Goal: Use online tool/utility: Utilize a website feature to perform a specific function

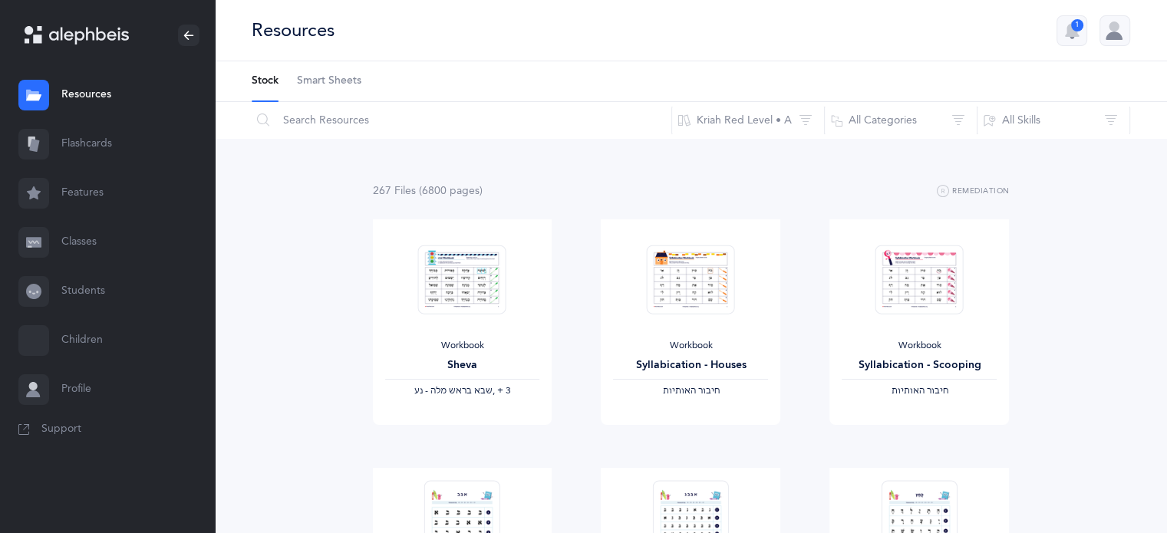
click at [89, 137] on link "Flashcards" at bounding box center [107, 144] width 215 height 49
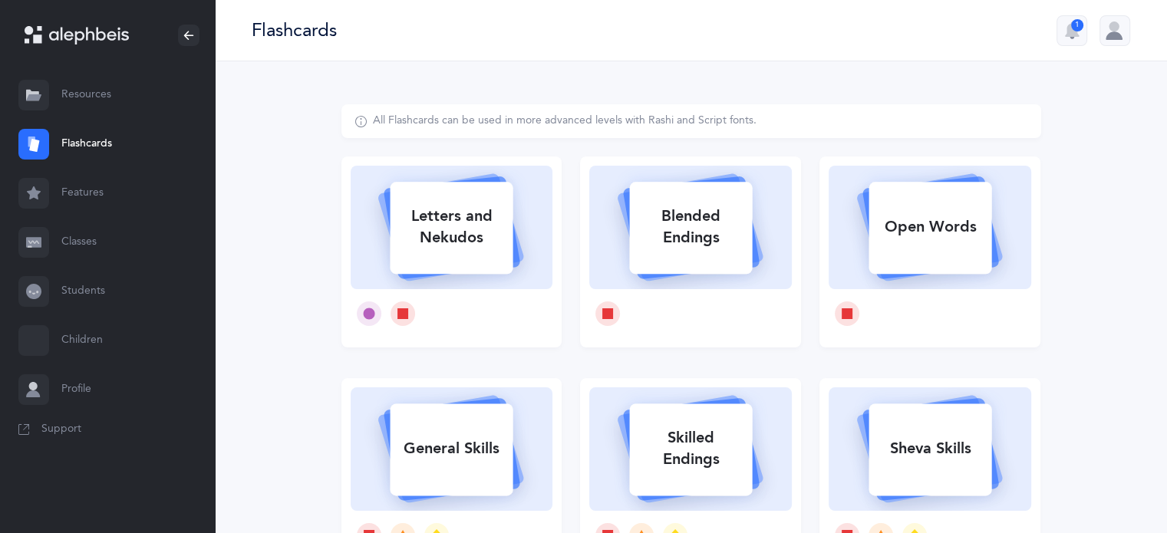
click at [468, 232] on div "Letters and Nekudos" at bounding box center [451, 226] width 123 height 61
select select
select select "single"
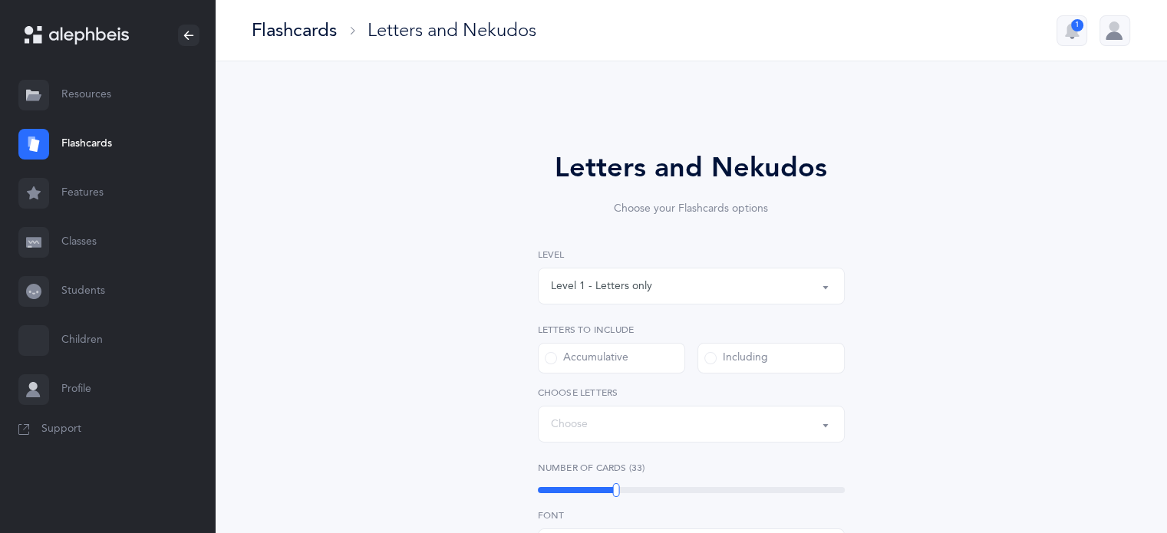
select select "27"
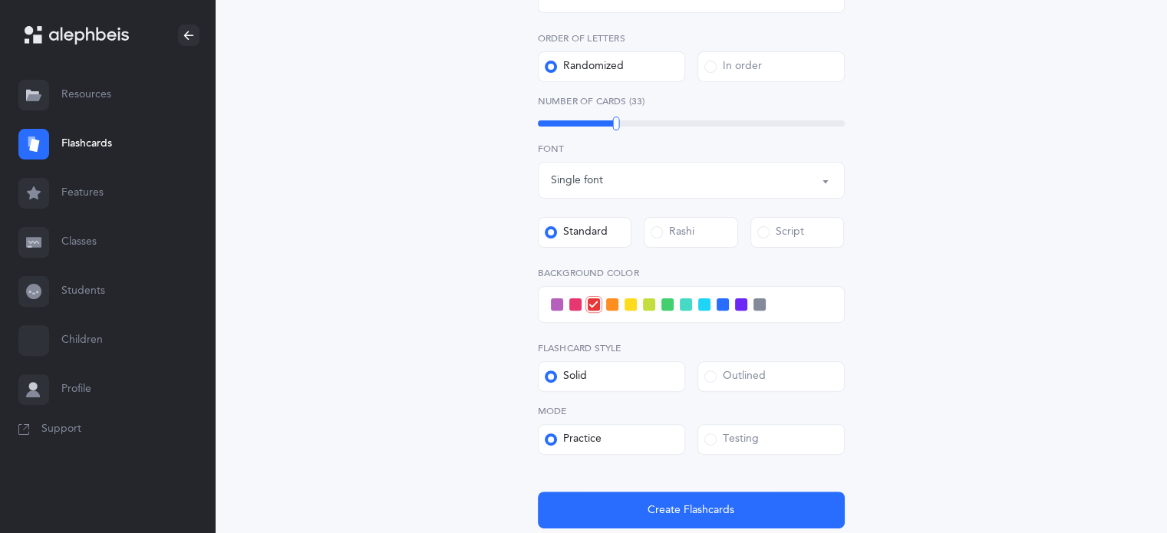
scroll to position [547, 0]
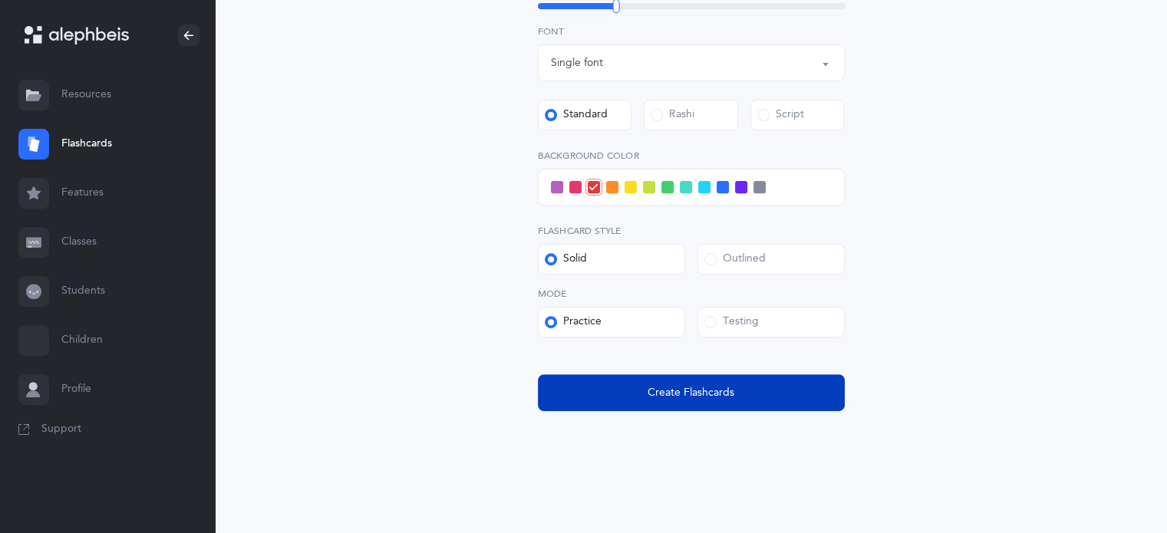
click at [741, 384] on button "Create Flashcards" at bounding box center [691, 392] width 307 height 37
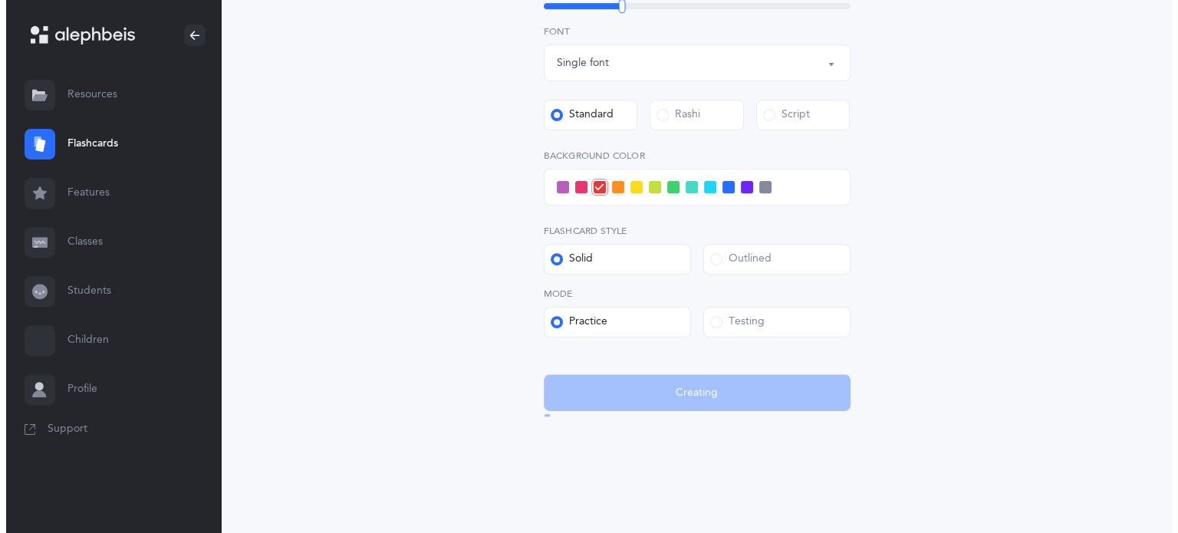
scroll to position [0, 0]
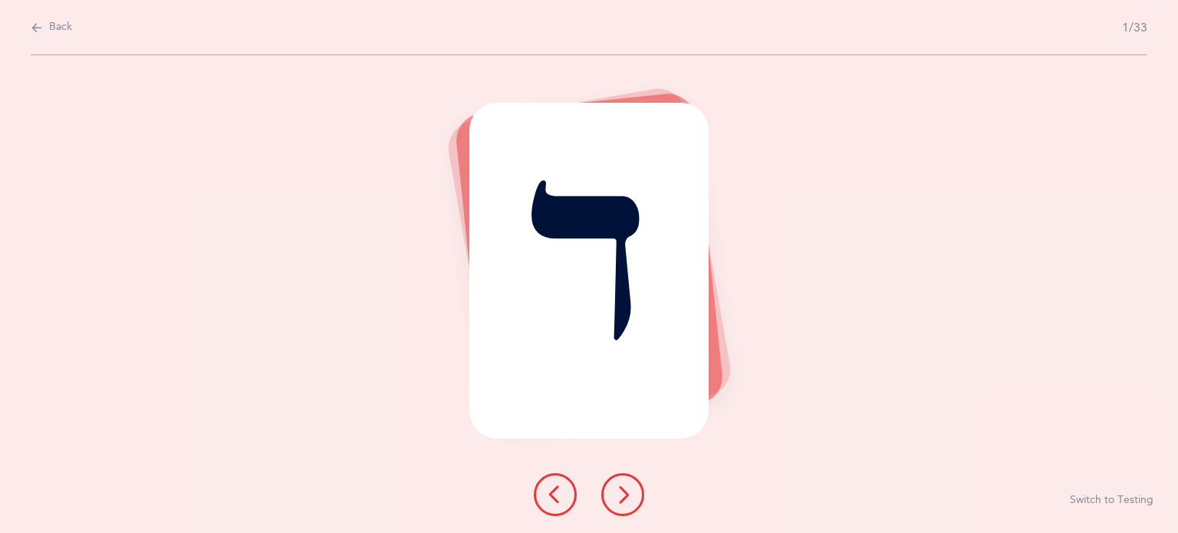
click at [629, 502] on icon at bounding box center [623, 495] width 18 height 18
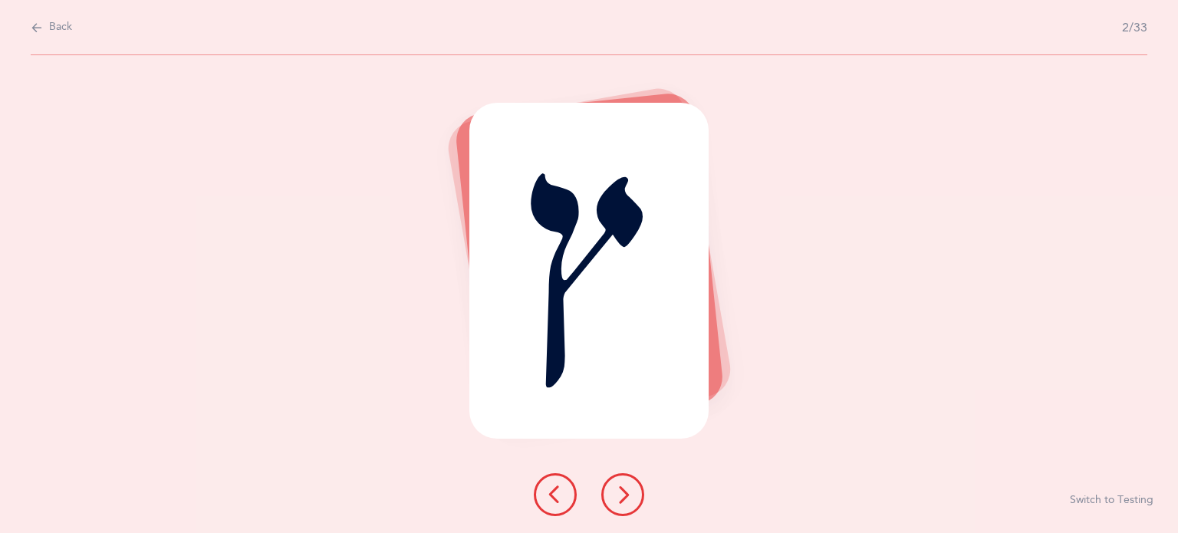
click at [629, 502] on icon at bounding box center [623, 495] width 18 height 18
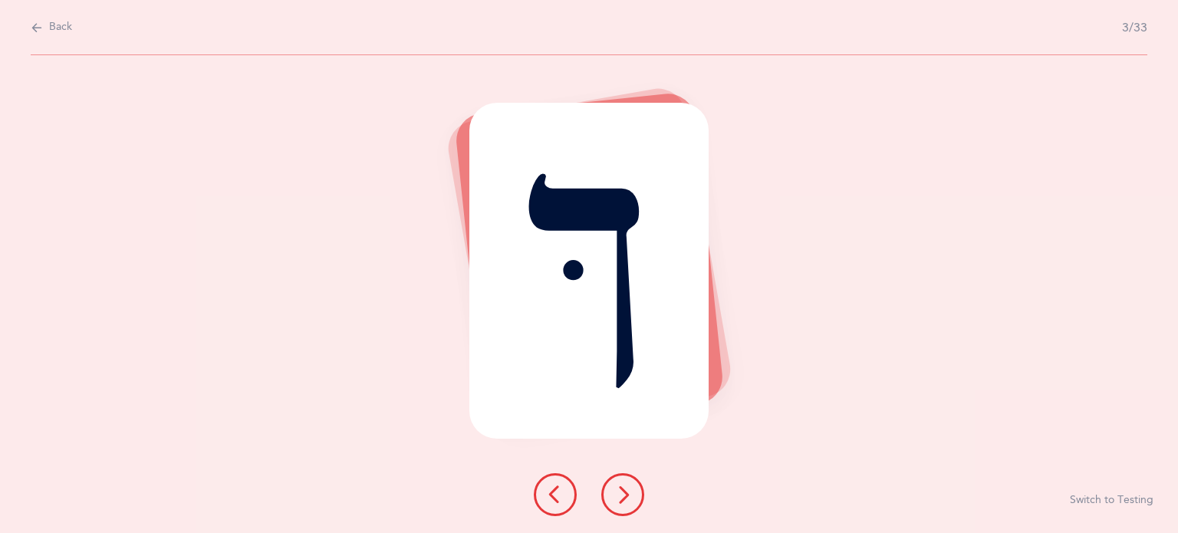
click at [629, 502] on icon at bounding box center [623, 495] width 18 height 18
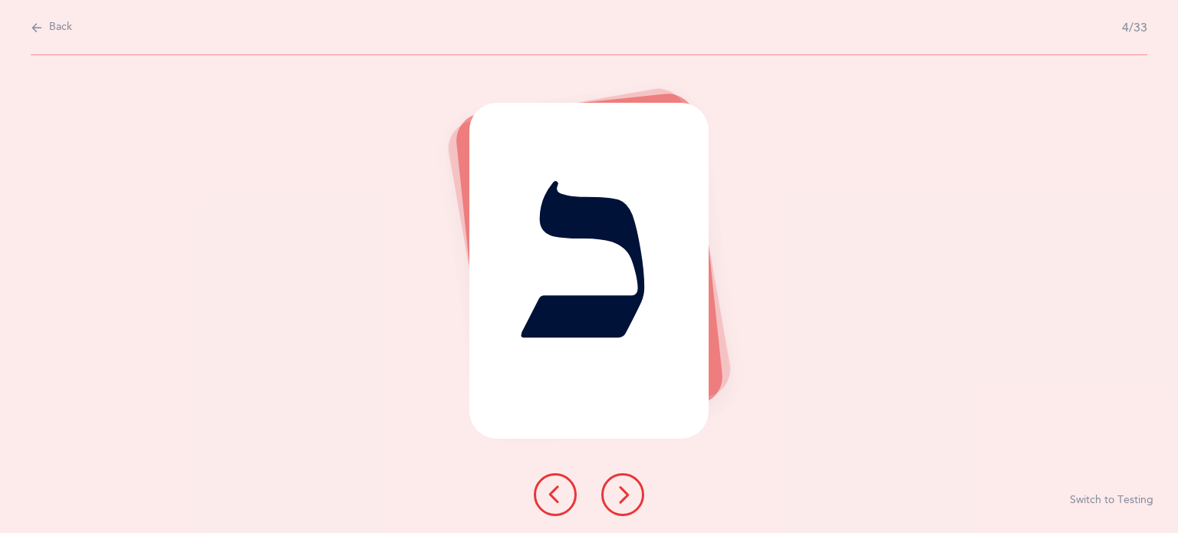
click at [629, 502] on icon at bounding box center [623, 495] width 18 height 18
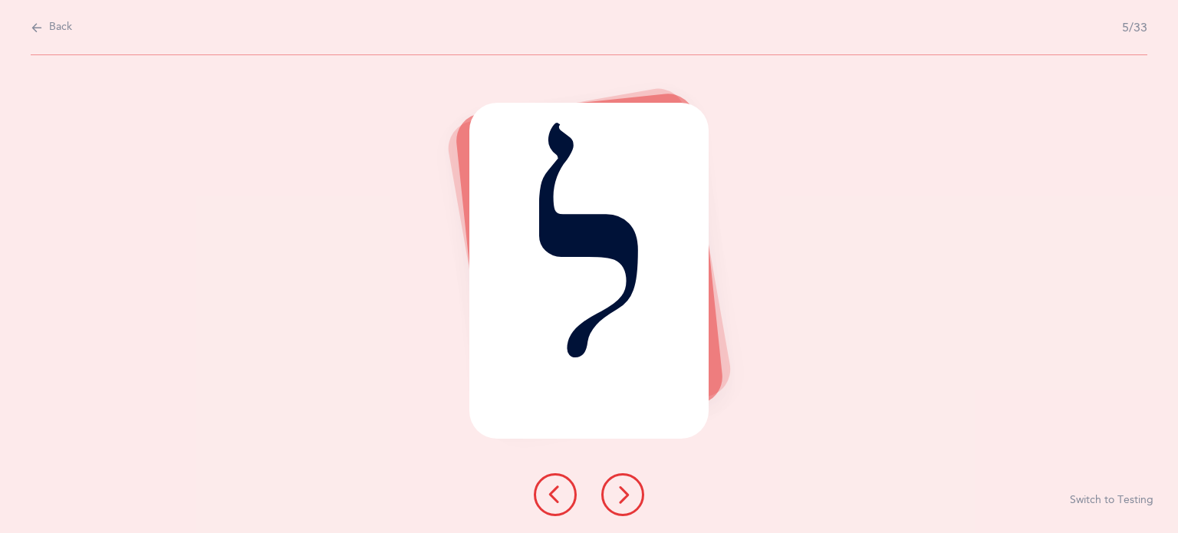
click at [629, 502] on icon at bounding box center [623, 495] width 18 height 18
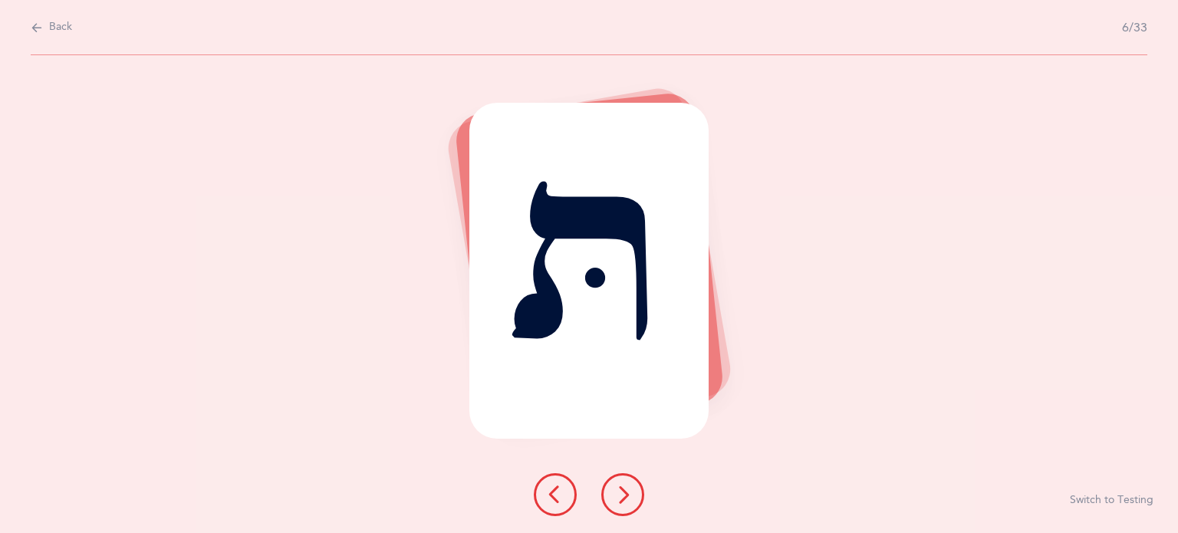
click at [629, 502] on icon at bounding box center [623, 495] width 18 height 18
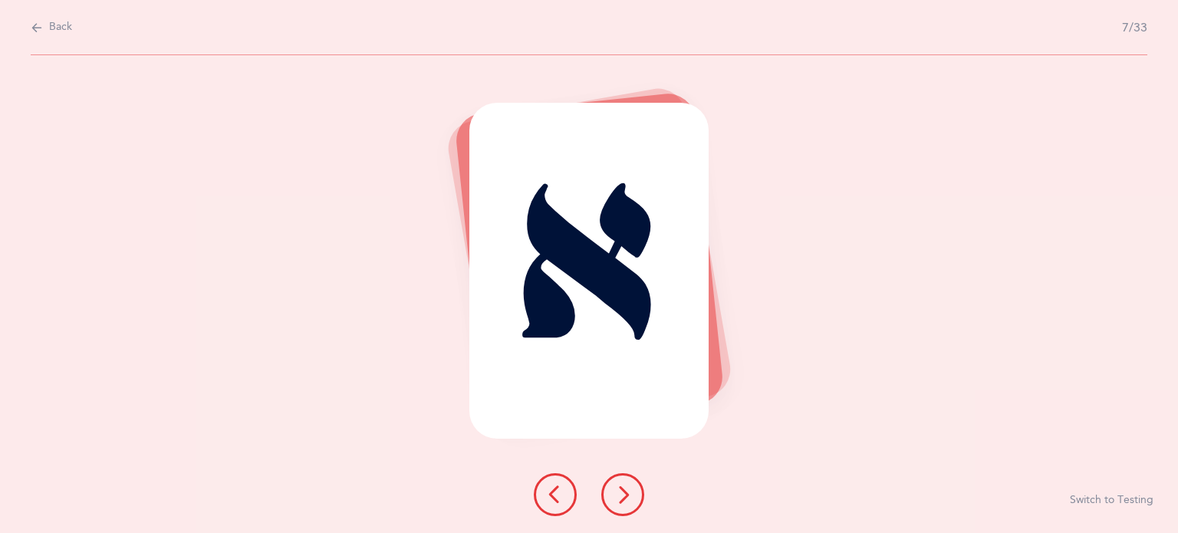
click at [629, 502] on icon at bounding box center [623, 495] width 18 height 18
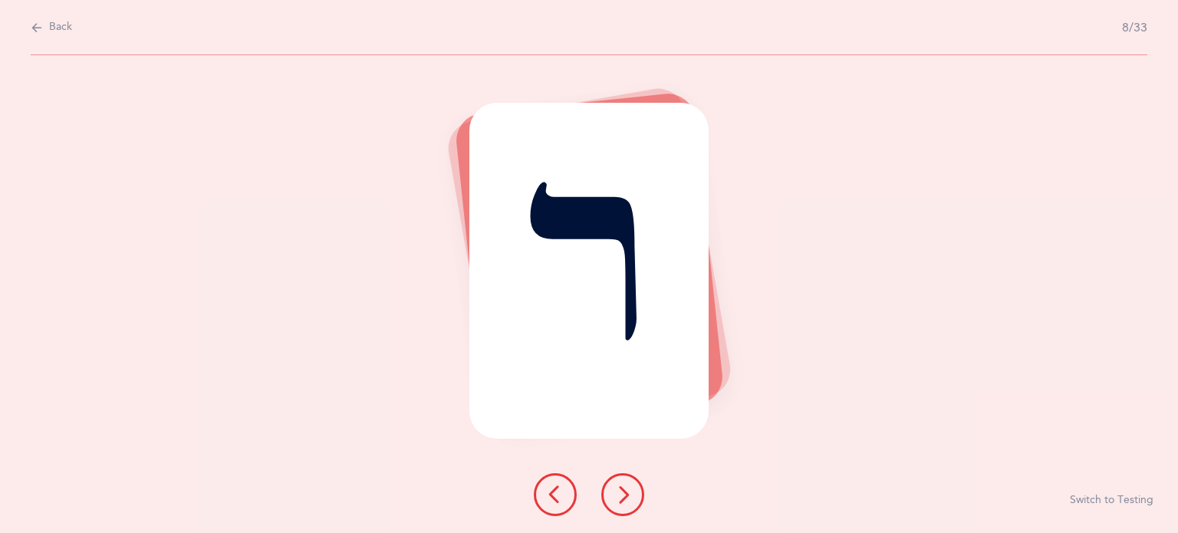
click at [629, 502] on icon at bounding box center [623, 495] width 18 height 18
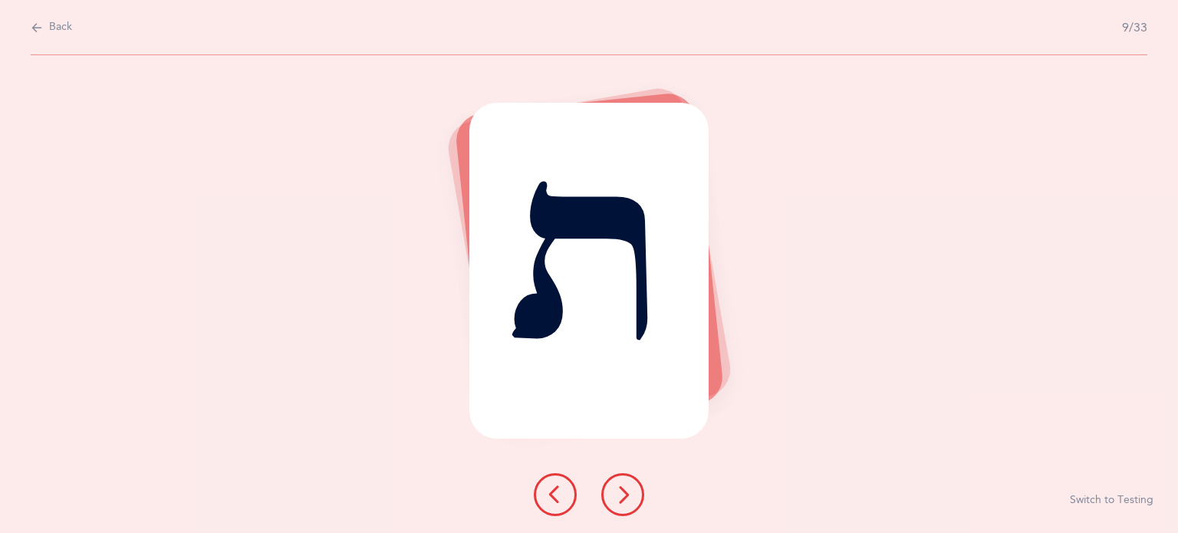
click at [629, 502] on icon at bounding box center [623, 495] width 18 height 18
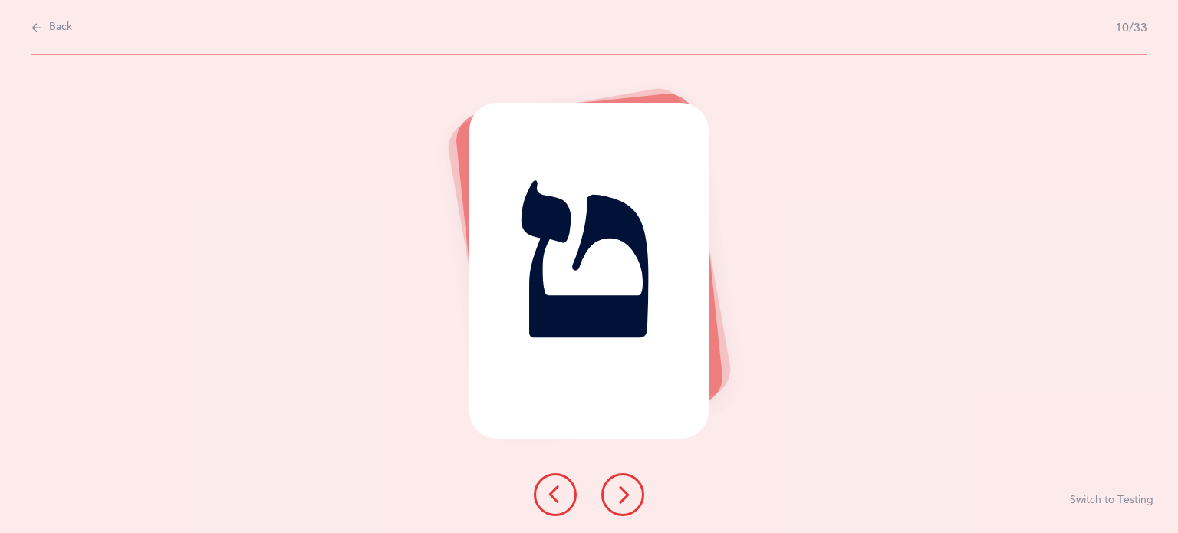
click at [629, 502] on icon at bounding box center [623, 495] width 18 height 18
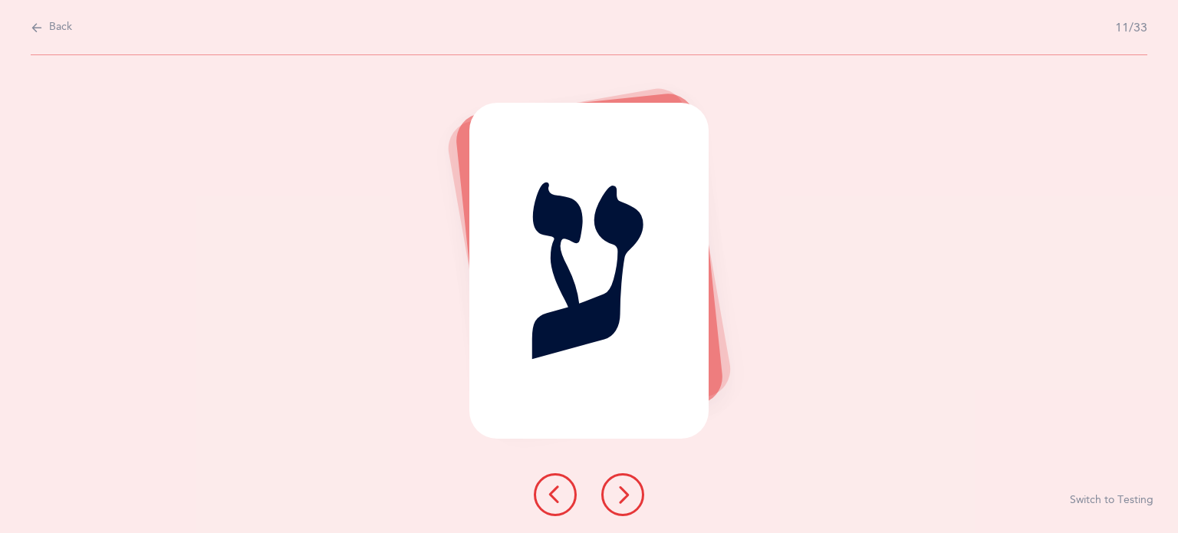
click at [629, 502] on icon at bounding box center [623, 495] width 18 height 18
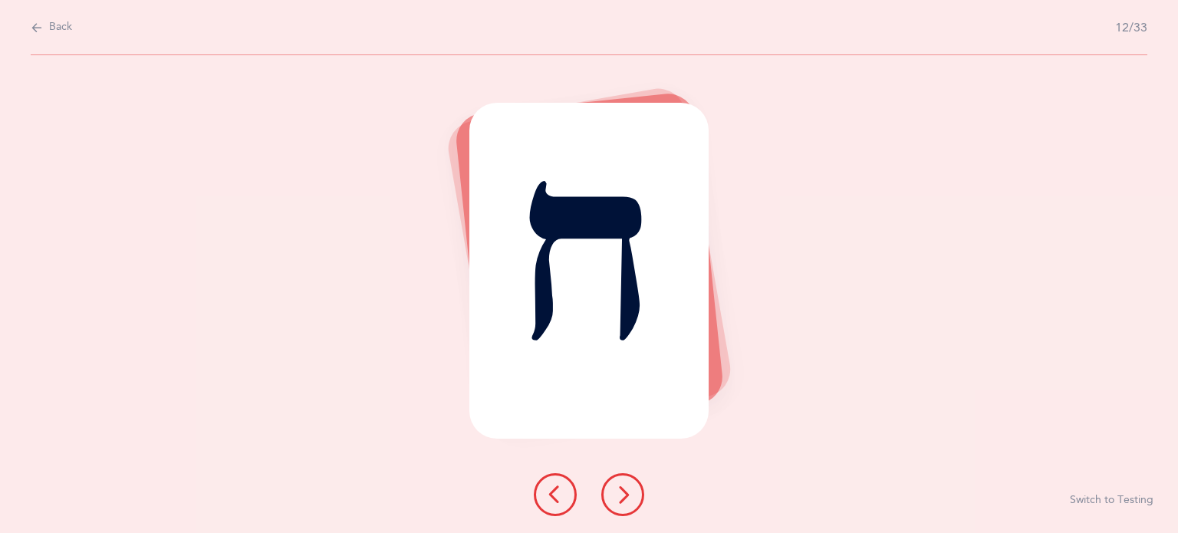
click at [629, 502] on icon at bounding box center [623, 495] width 18 height 18
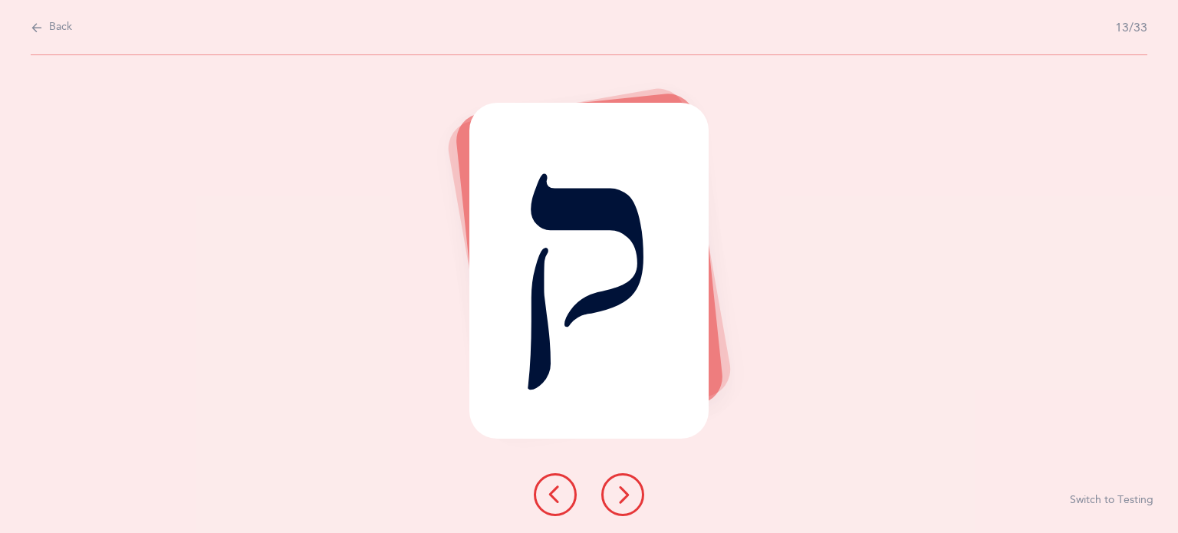
click at [629, 502] on icon at bounding box center [623, 495] width 18 height 18
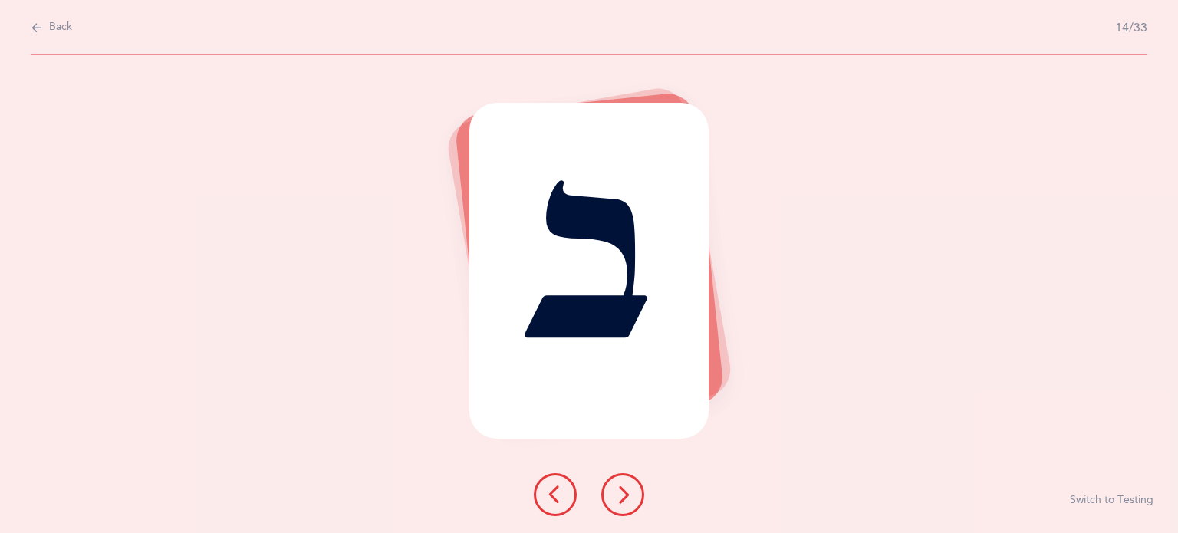
click at [629, 502] on icon at bounding box center [623, 495] width 18 height 18
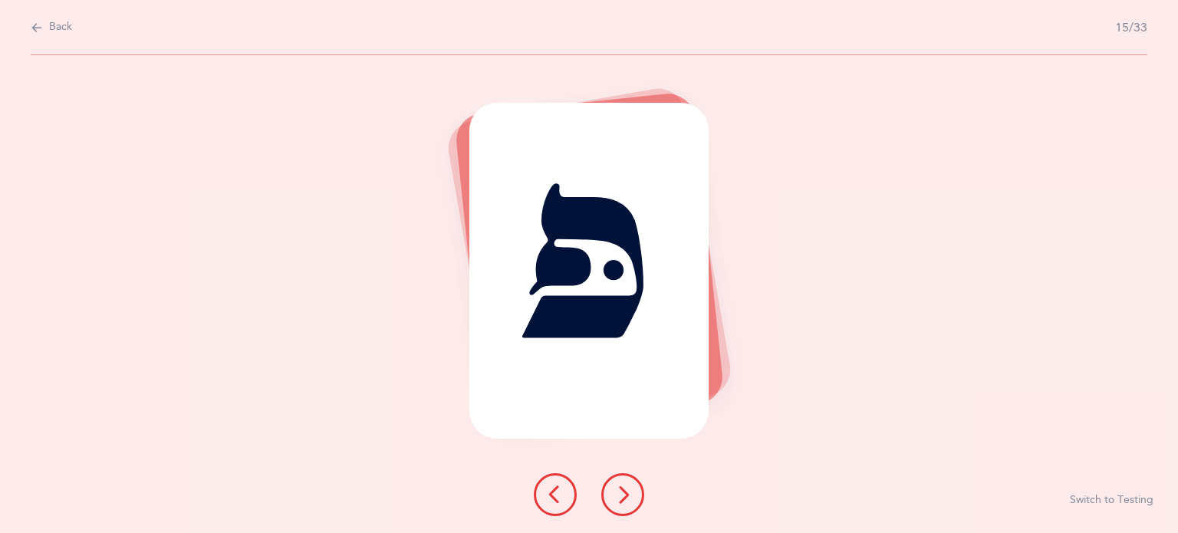
click at [629, 502] on icon at bounding box center [623, 495] width 18 height 18
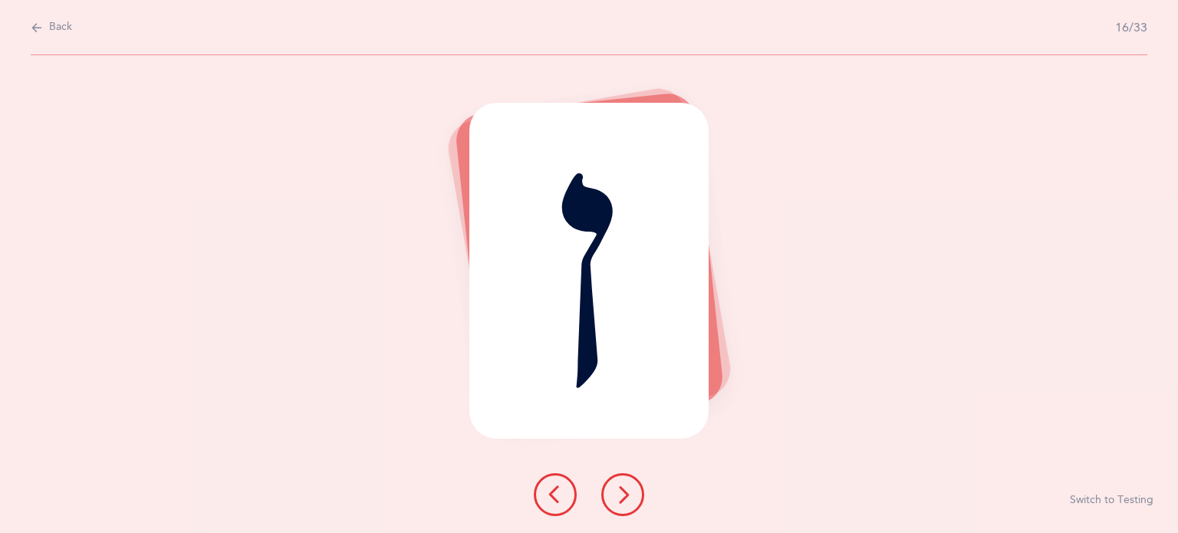
click at [629, 502] on icon at bounding box center [623, 495] width 18 height 18
